Goal: Check status: Check status

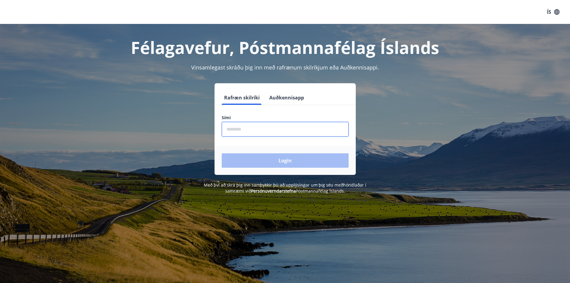
click at [238, 128] on input "phone" at bounding box center [285, 129] width 127 height 15
type input "********"
click at [222, 153] on button "Login" at bounding box center [285, 160] width 127 height 14
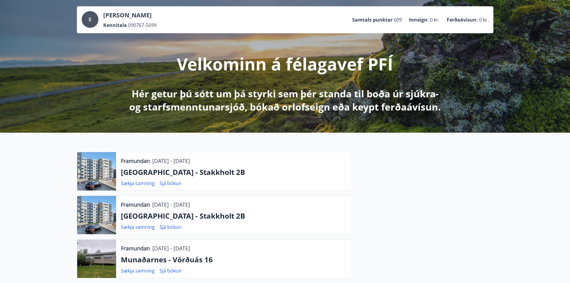
scroll to position [60, 0]
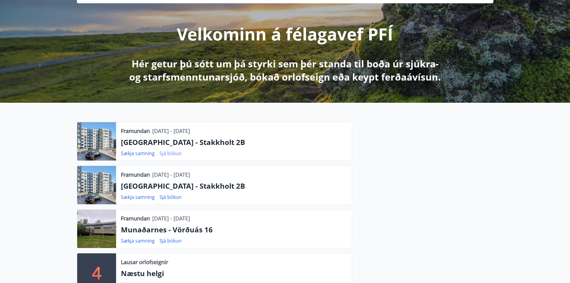
click at [163, 152] on link "Sjá bókun" at bounding box center [170, 153] width 22 height 7
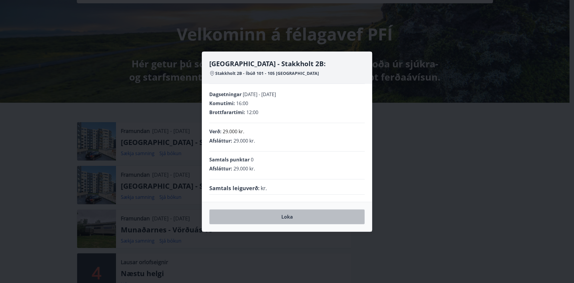
click at [287, 216] on button "Loka" at bounding box center [286, 216] width 155 height 15
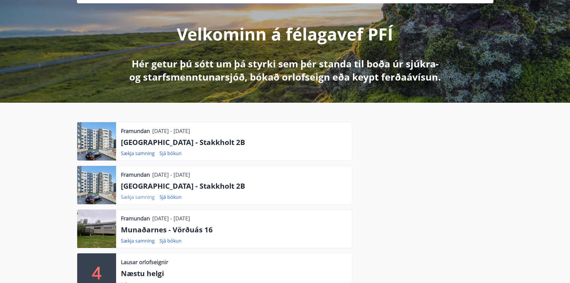
click at [153, 195] on link "Sækja samning" at bounding box center [138, 196] width 34 height 7
click at [136, 196] on link "Sækja samning" at bounding box center [138, 196] width 34 height 7
click at [172, 197] on link "Sjá bókun" at bounding box center [170, 196] width 22 height 7
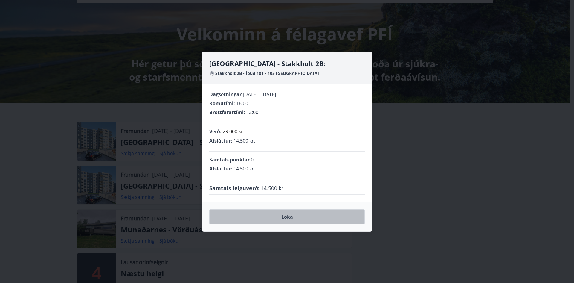
click at [290, 217] on button "Loka" at bounding box center [286, 216] width 155 height 15
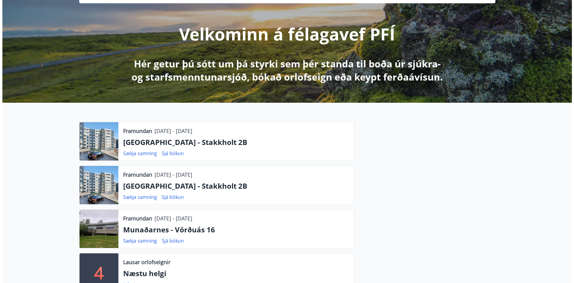
scroll to position [0, 0]
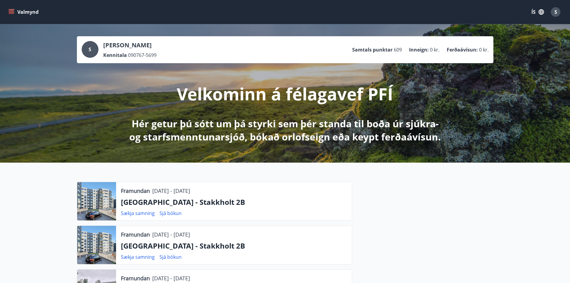
click at [555, 13] on span "S" at bounding box center [555, 12] width 3 height 7
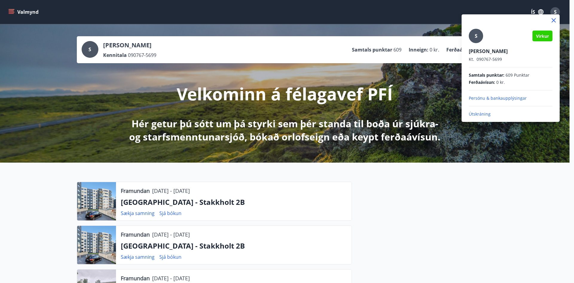
click at [475, 115] on p "Útskráning" at bounding box center [511, 114] width 84 height 6
